Goal: Find specific page/section: Find specific page/section

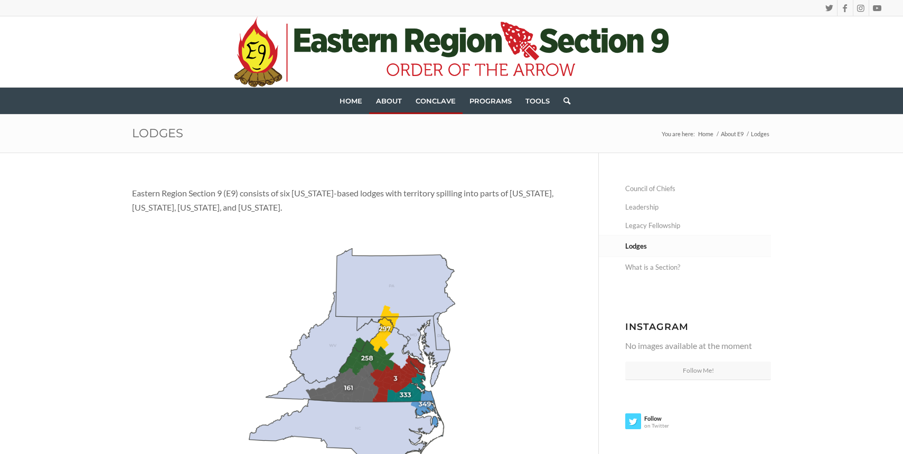
click at [443, 103] on span "Conclave" at bounding box center [436, 101] width 40 height 8
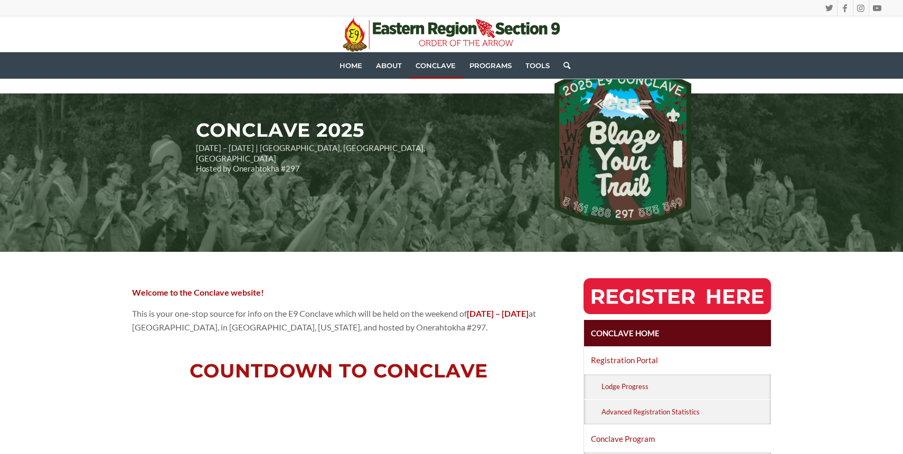
scroll to position [15, 0]
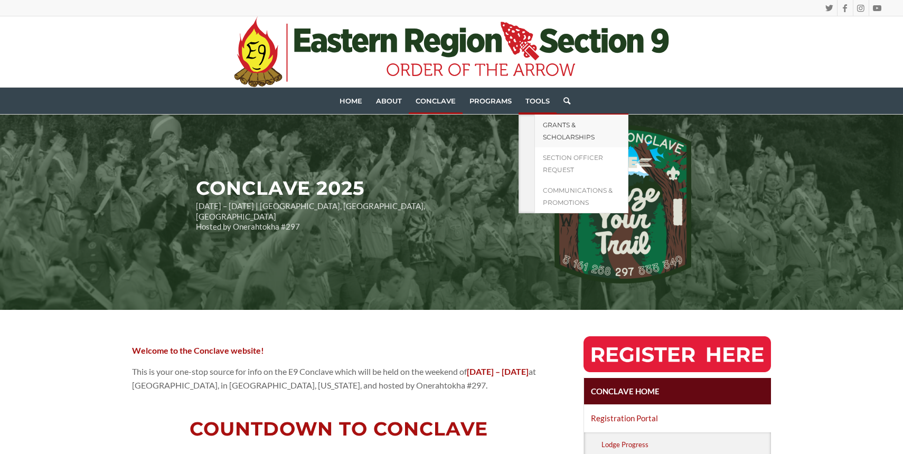
click at [537, 120] on link "Grants & Scholarships" at bounding box center [582, 131] width 94 height 33
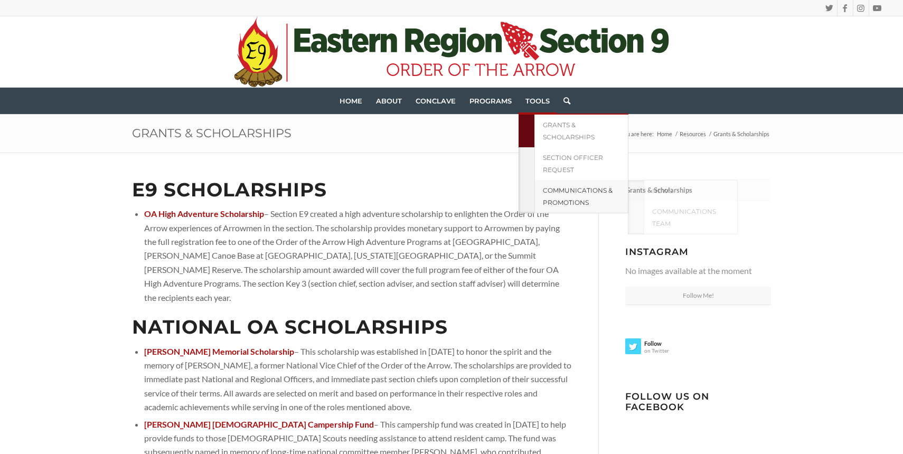
click at [547, 186] on span "Communications & Promotions" at bounding box center [578, 196] width 70 height 20
click at [649, 218] on link "Communications Team" at bounding box center [691, 217] width 94 height 33
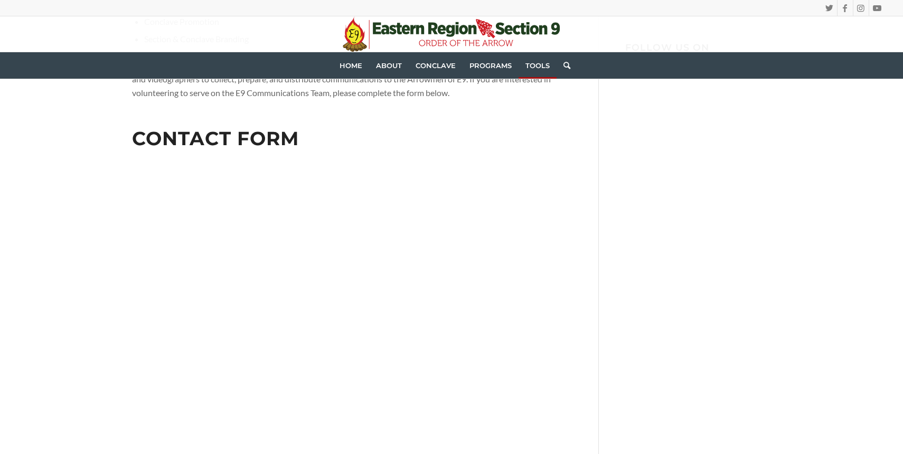
scroll to position [51, 0]
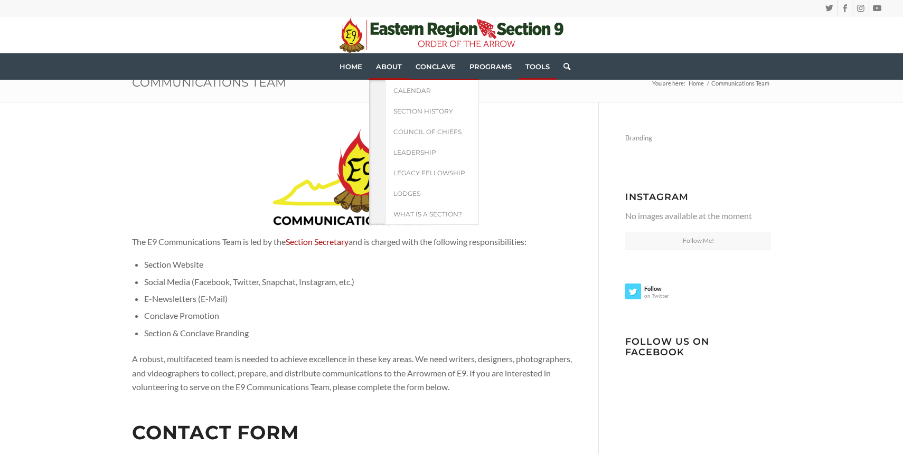
click at [389, 63] on span "About" at bounding box center [389, 66] width 26 height 8
click at [425, 134] on span "Council of Chiefs" at bounding box center [428, 132] width 68 height 8
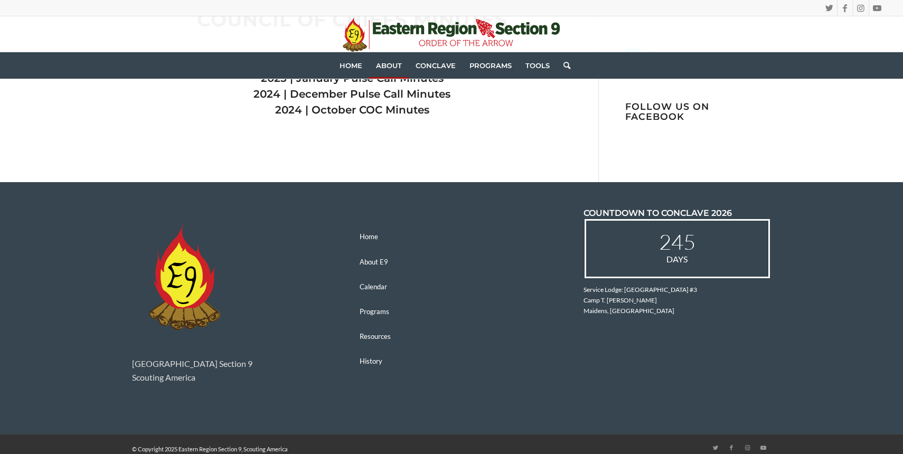
scroll to position [229, 0]
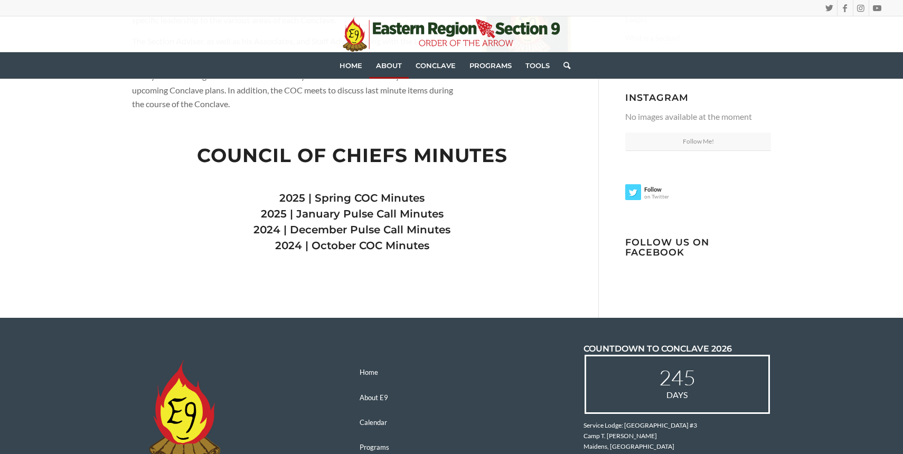
click at [367, 192] on link "2025 | Spring COC Minutes" at bounding box center [351, 198] width 145 height 13
